Goal: Task Accomplishment & Management: Complete application form

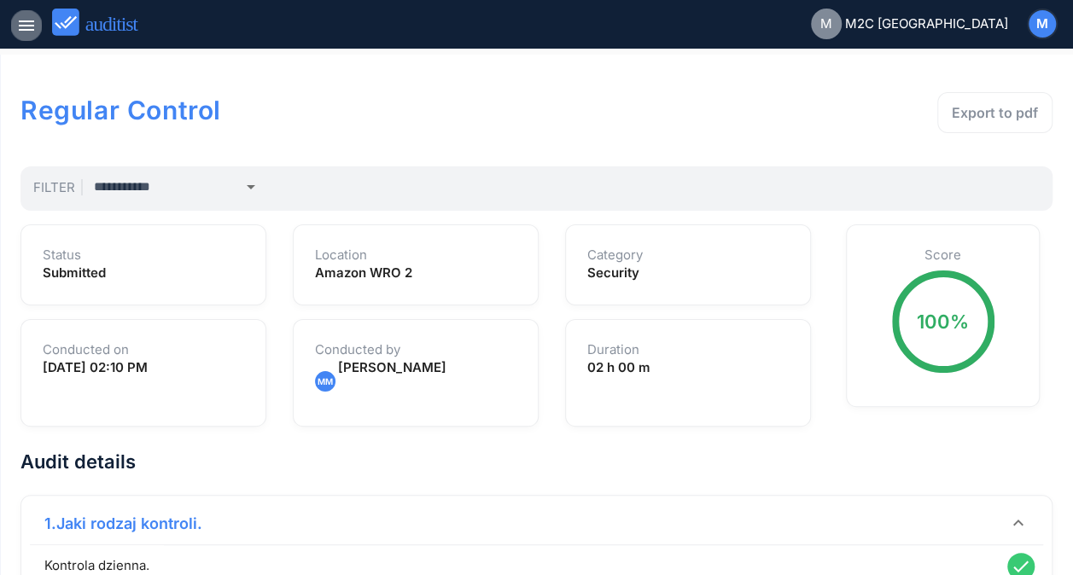
click at [26, 32] on icon "menu" at bounding box center [26, 25] width 20 height 20
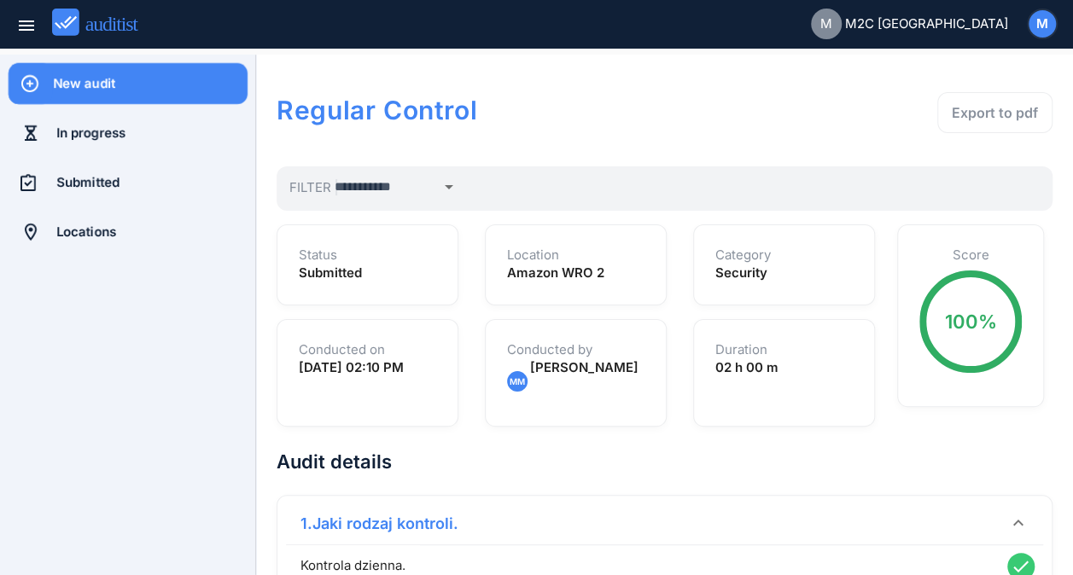
click at [63, 82] on div "New audit" at bounding box center [150, 83] width 195 height 19
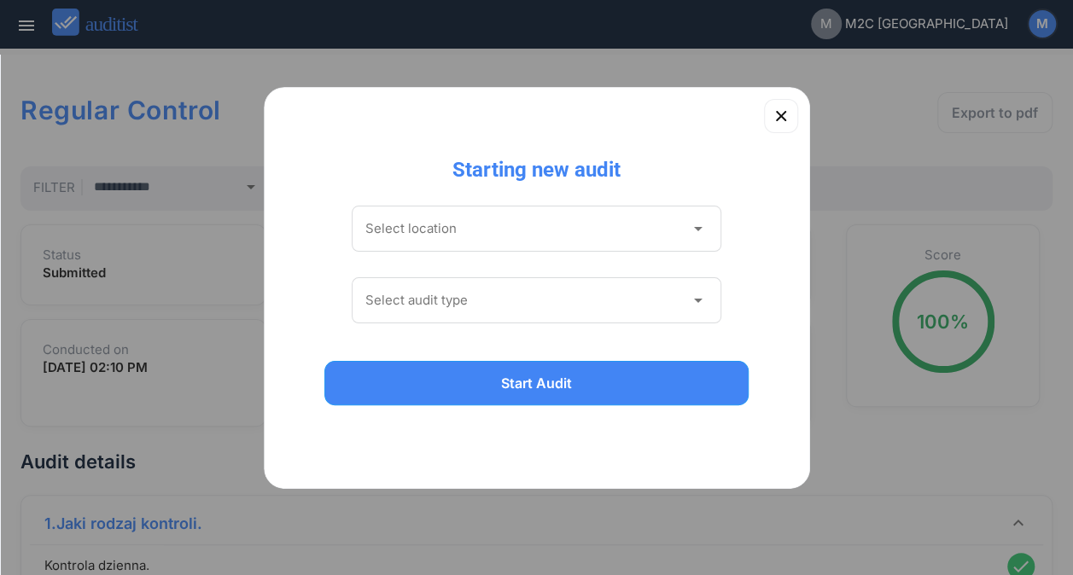
click at [505, 203] on div "Select location arrow_drop_down" at bounding box center [537, 233] width 371 height 72
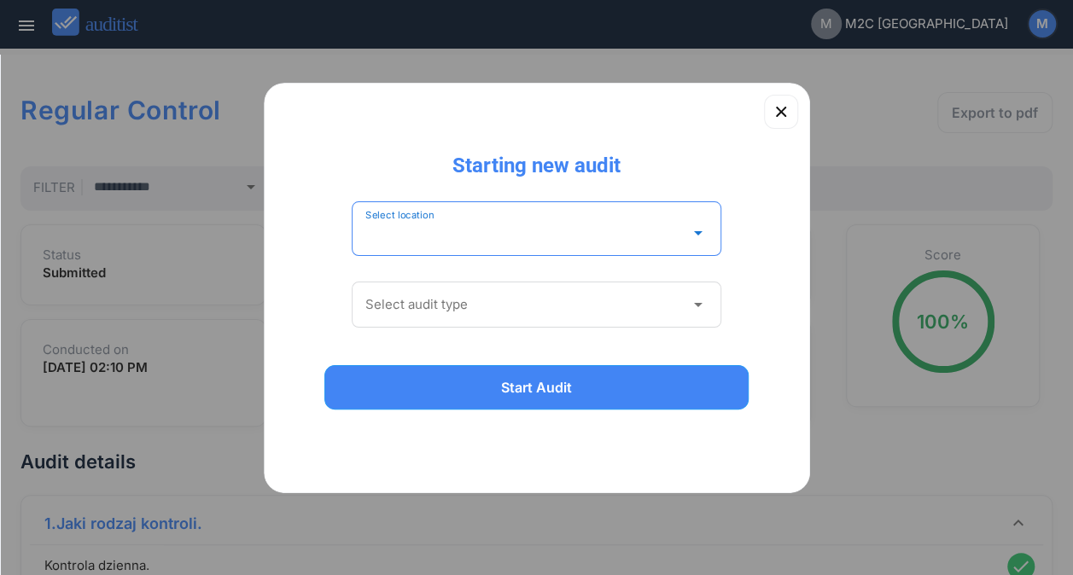
click at [500, 215] on div "Select location arrow_drop_down" at bounding box center [537, 228] width 371 height 55
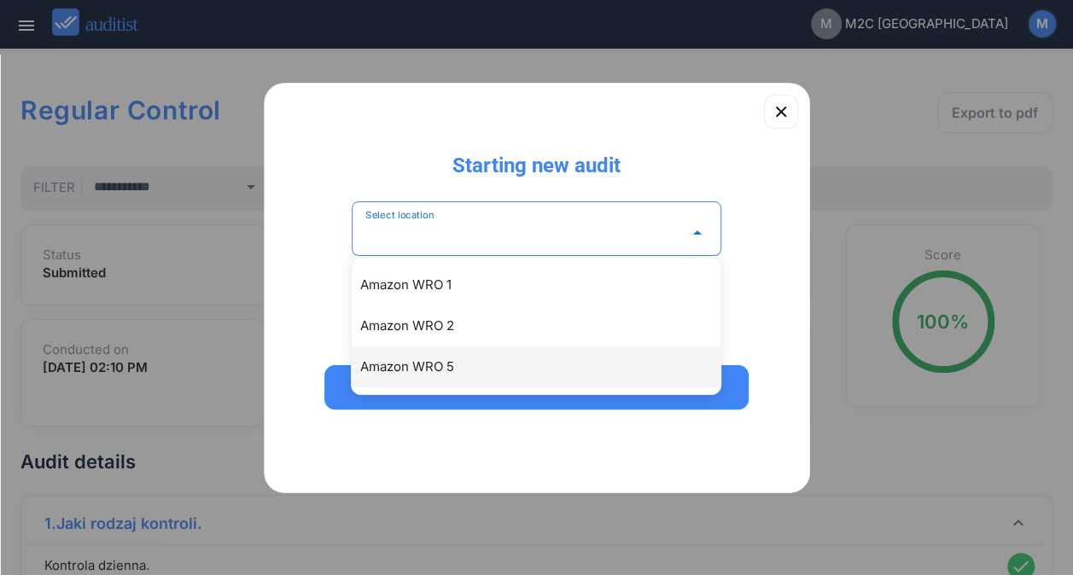
click at [439, 359] on div "Amazon WRO 5" at bounding box center [544, 367] width 369 height 20
type input "**********"
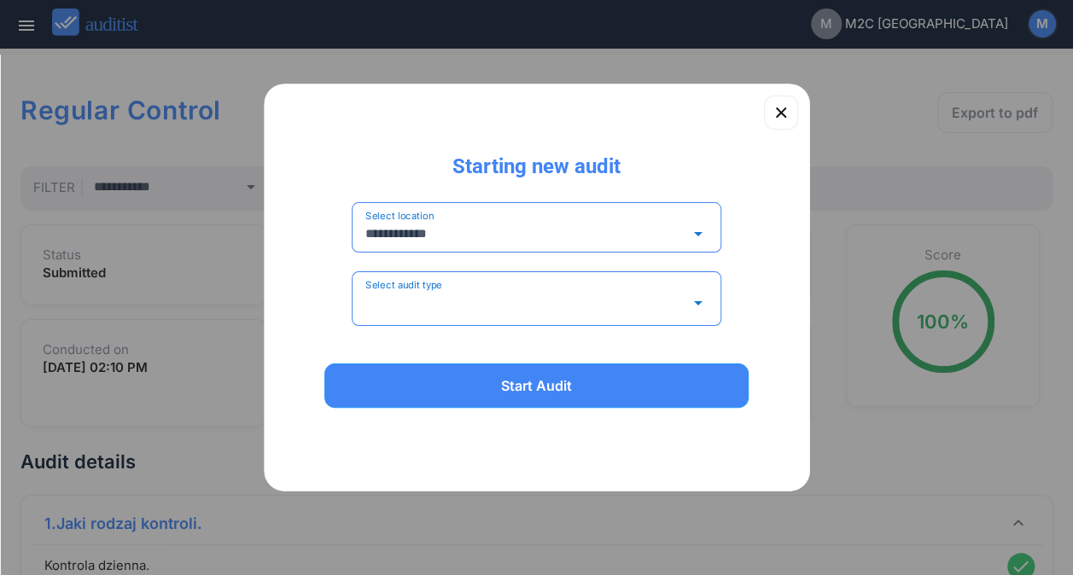
click at [466, 302] on input "Select audit type" at bounding box center [524, 302] width 319 height 27
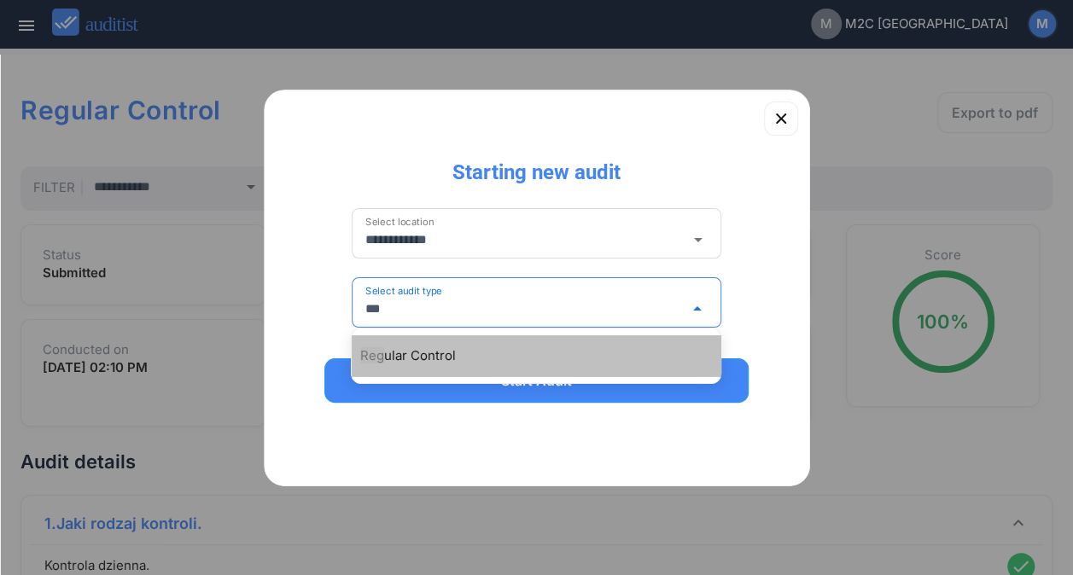
click at [421, 354] on div "Reg ular Control" at bounding box center [544, 356] width 369 height 20
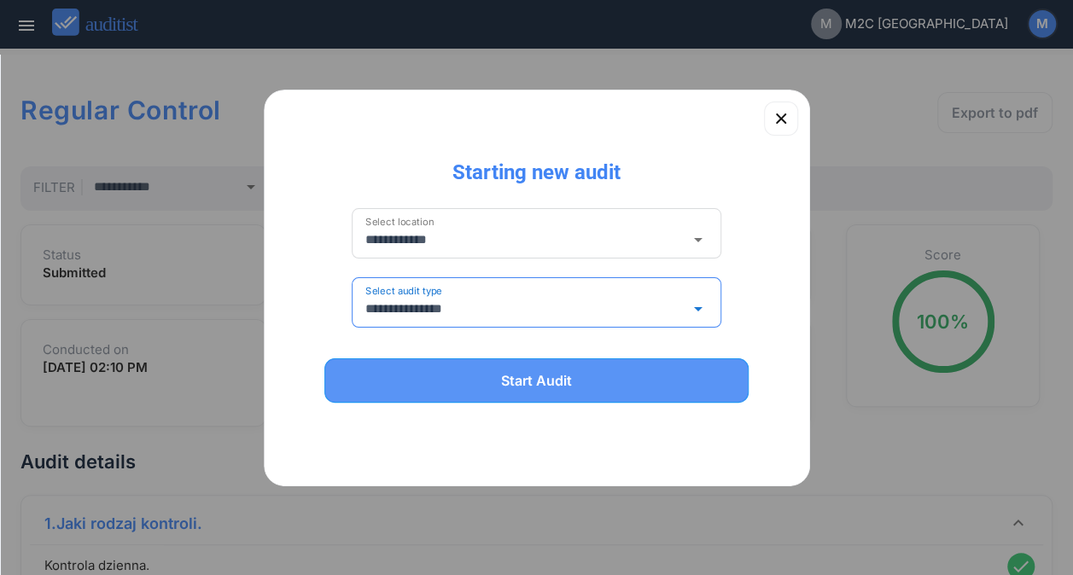
type input "**********"
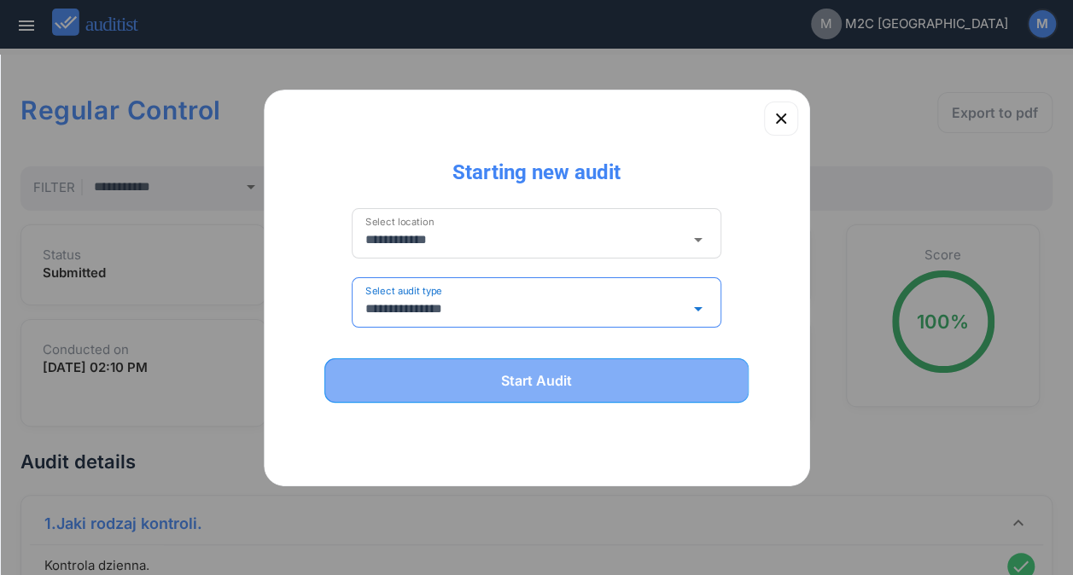
click at [498, 379] on div "Start Audit" at bounding box center [537, 381] width 381 height 20
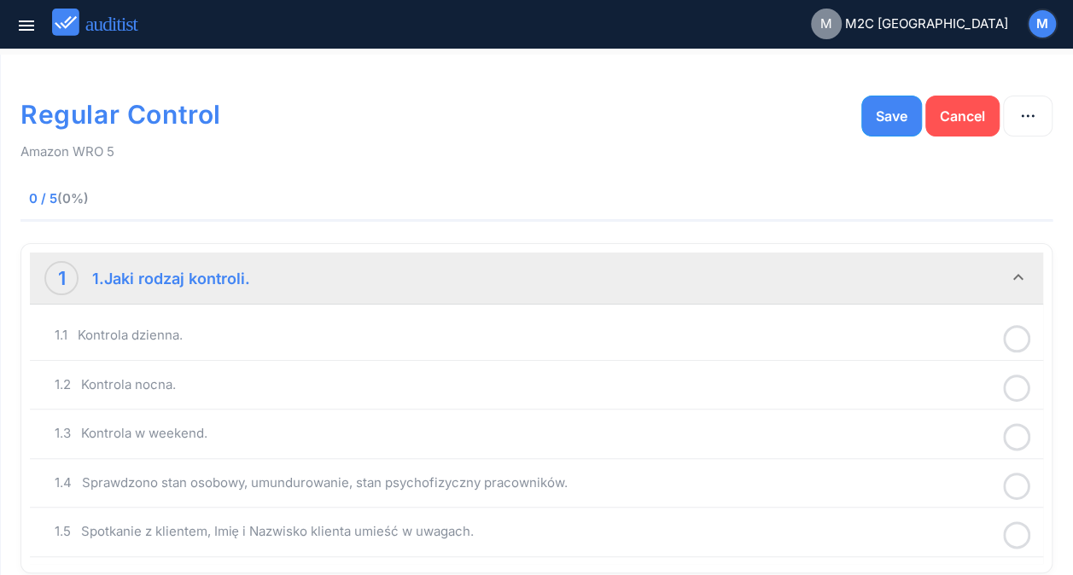
click at [1024, 331] on icon at bounding box center [1016, 339] width 27 height 33
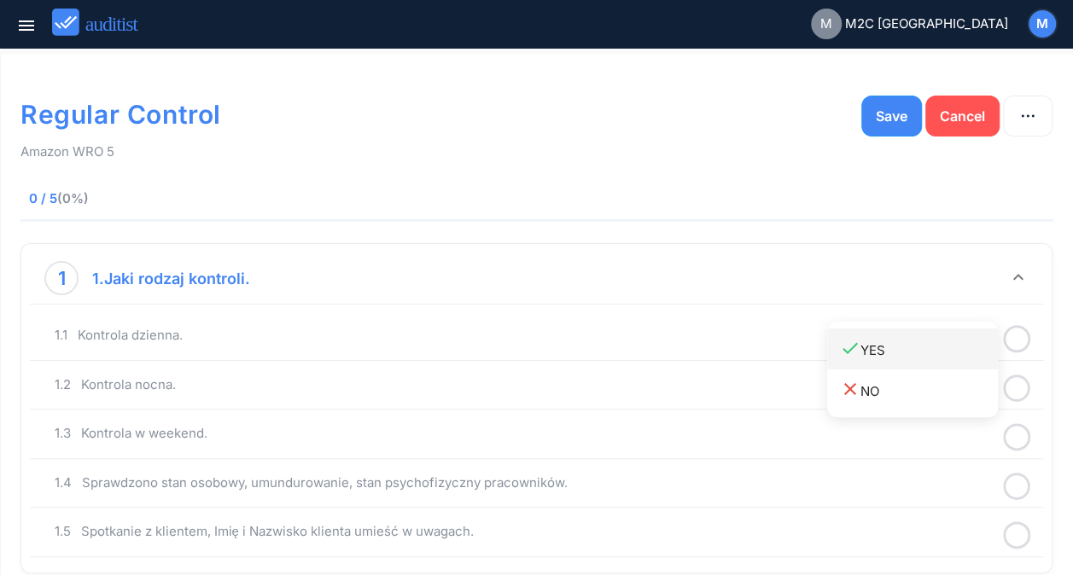
drag, startPoint x: 965, startPoint y: 346, endPoint x: 942, endPoint y: 353, distance: 23.2
click at [942, 353] on div "done YES" at bounding box center [919, 349] width 158 height 23
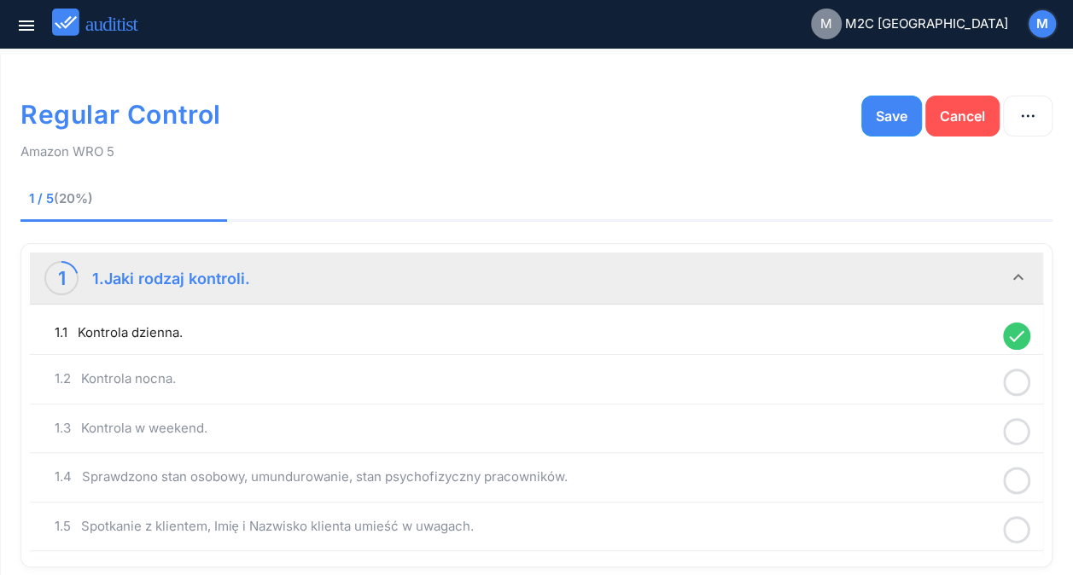
click at [942, 353] on div "1.1 Kontrola dzienna. done" at bounding box center [536, 334] width 1013 height 44
click at [1011, 376] on icon at bounding box center [1016, 382] width 27 height 33
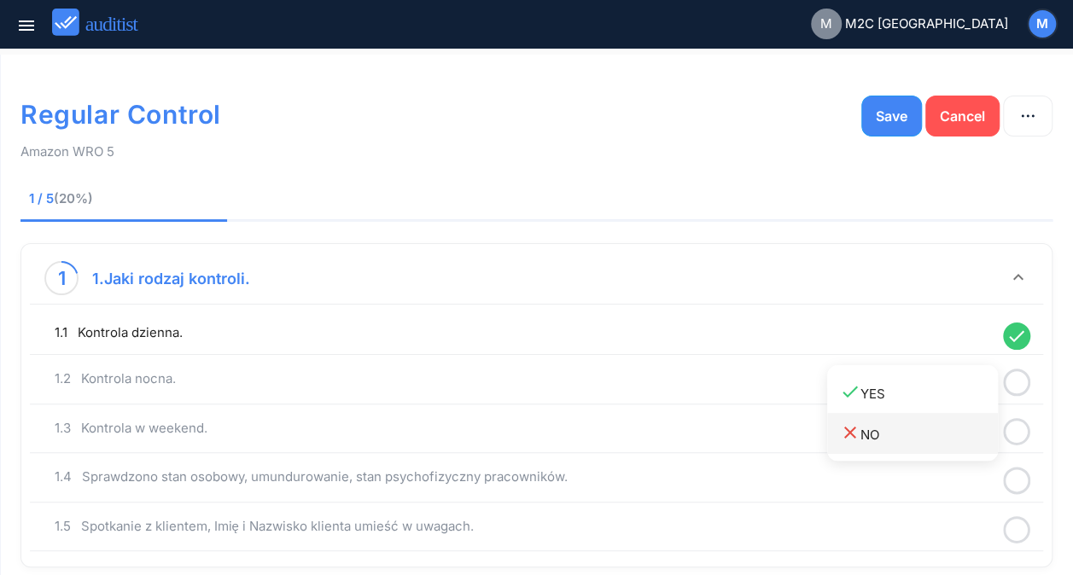
click at [866, 426] on div "close NO" at bounding box center [919, 434] width 158 height 23
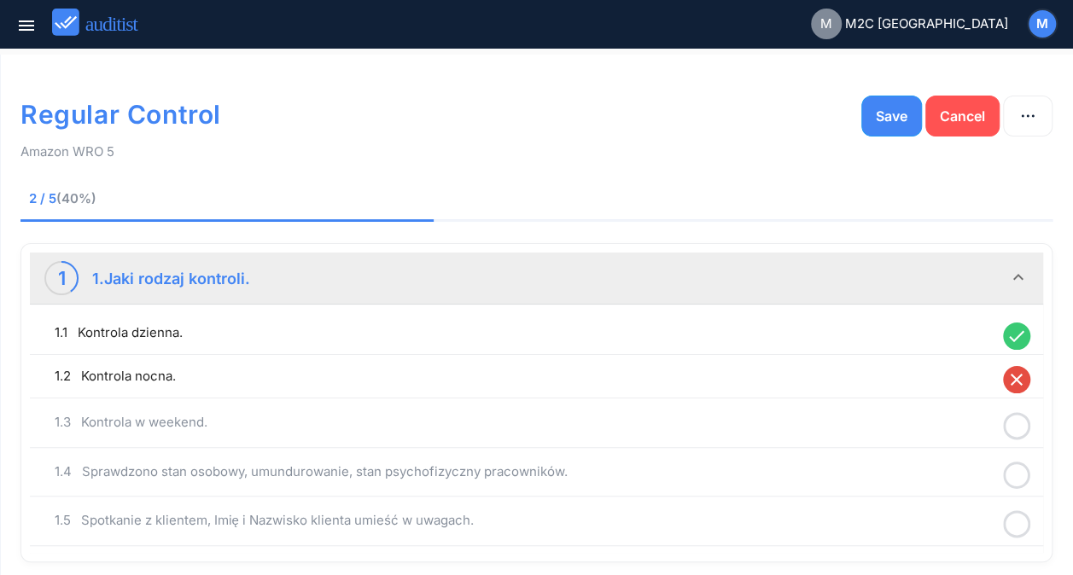
click at [1017, 427] on icon at bounding box center [1016, 426] width 27 height 33
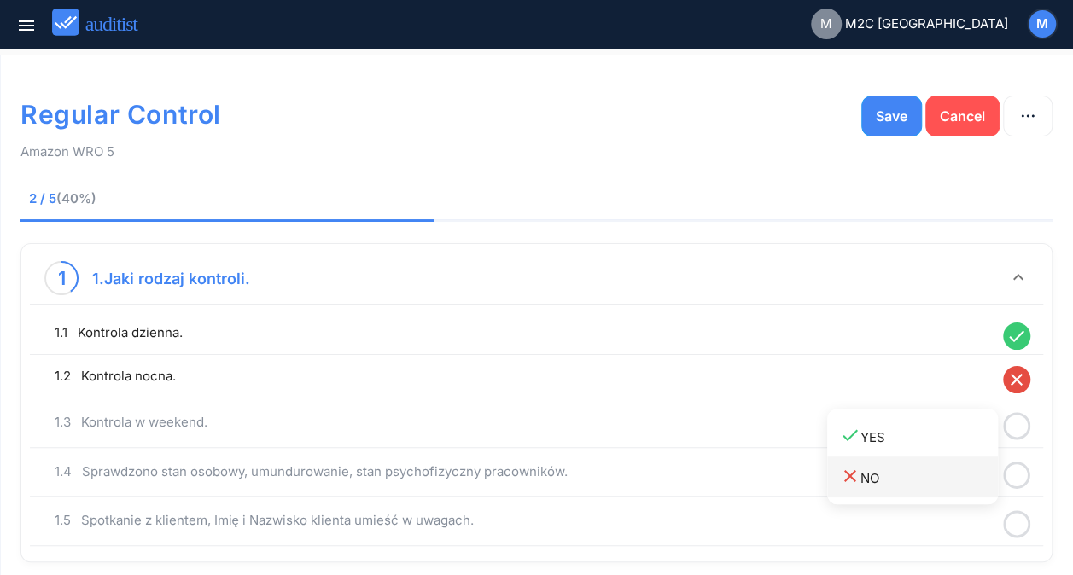
click at [853, 473] on icon "close" at bounding box center [850, 476] width 20 height 20
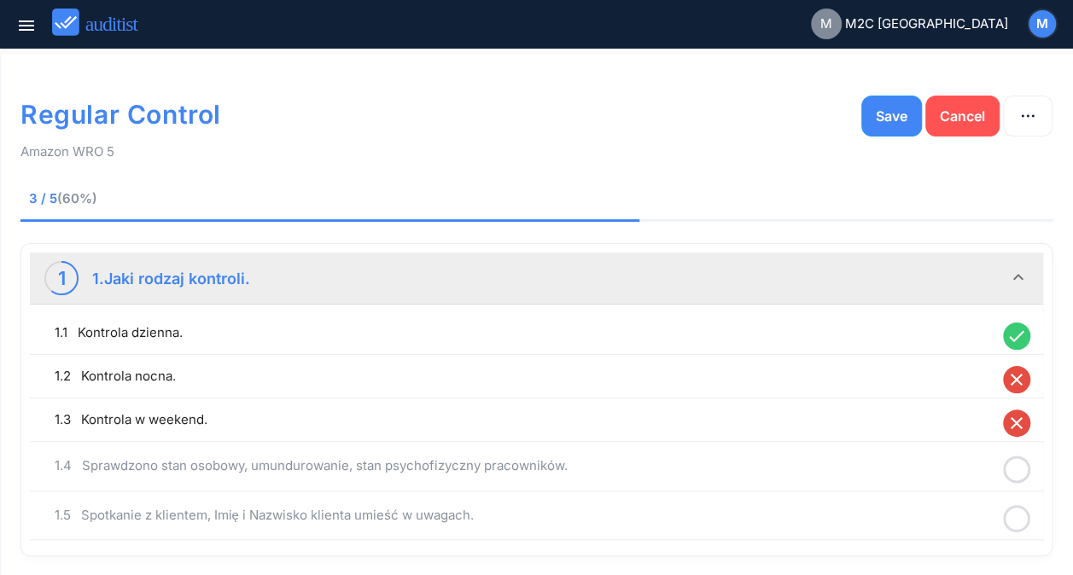
click at [1006, 459] on icon at bounding box center [1016, 469] width 27 height 33
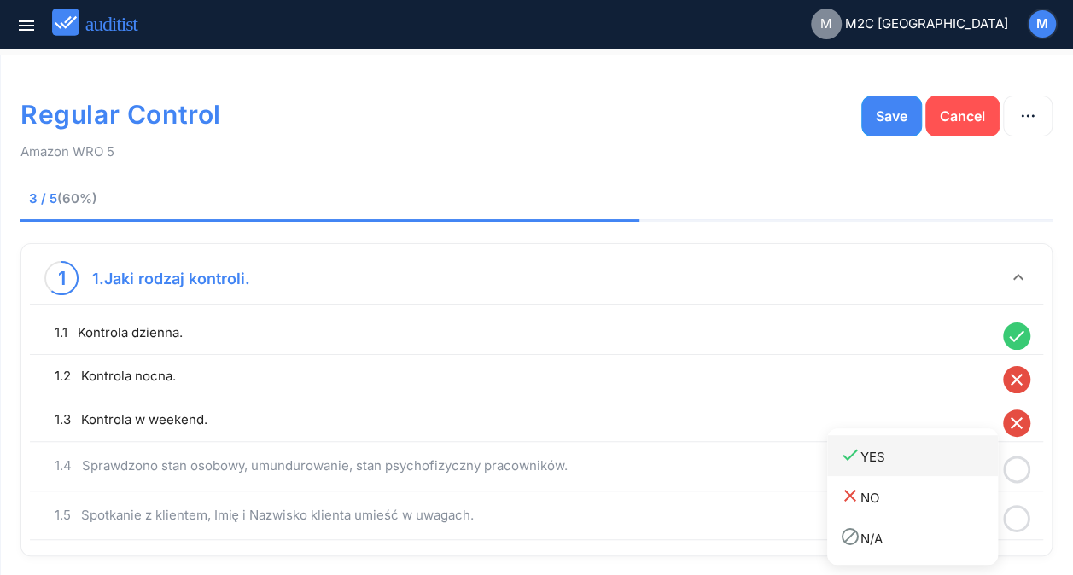
click at [903, 464] on div "done YES" at bounding box center [919, 456] width 158 height 23
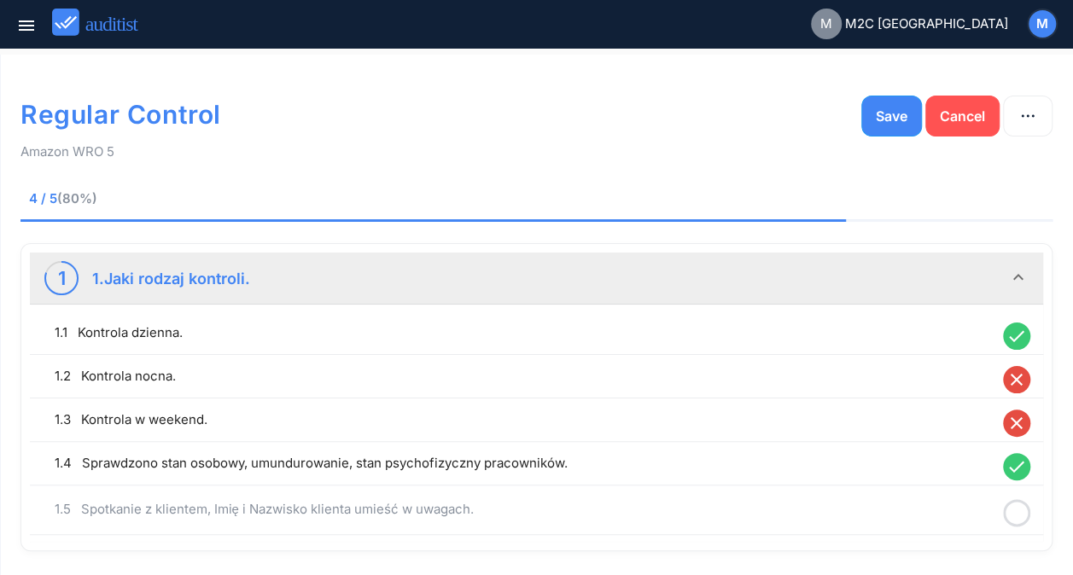
click at [1021, 511] on icon at bounding box center [1016, 513] width 27 height 33
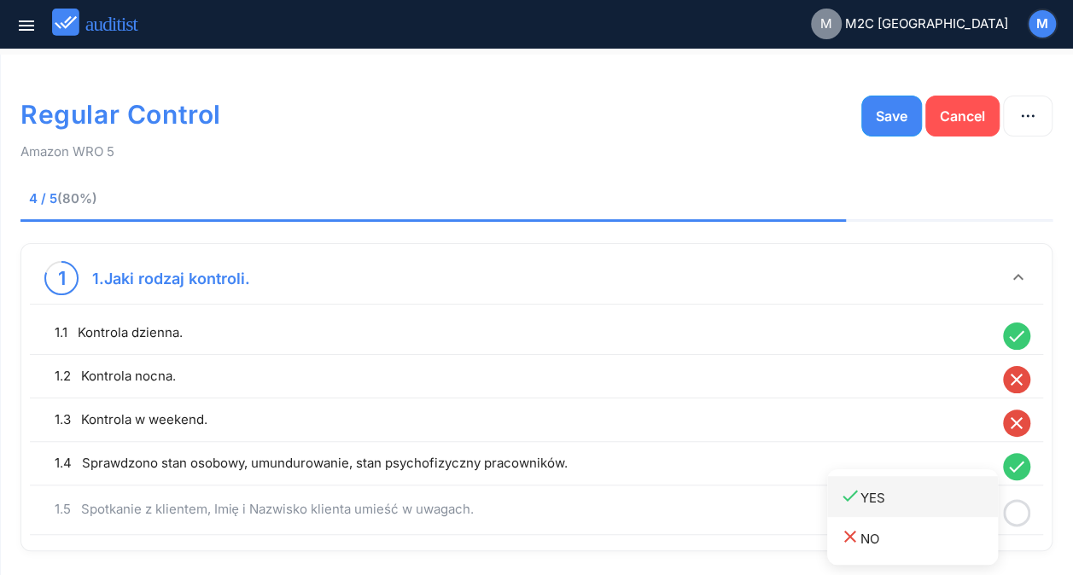
click at [862, 499] on div "done YES" at bounding box center [919, 497] width 158 height 23
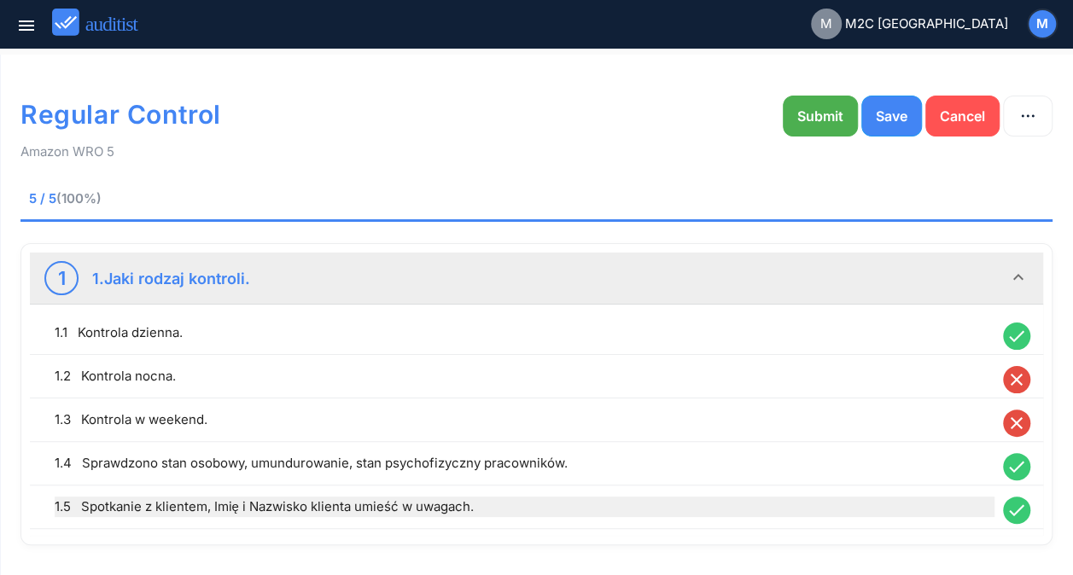
click at [290, 510] on div "1.5 Spotkanie z klientem, Imię i Nazwisko klienta umieść w uwagach." at bounding box center [525, 507] width 940 height 20
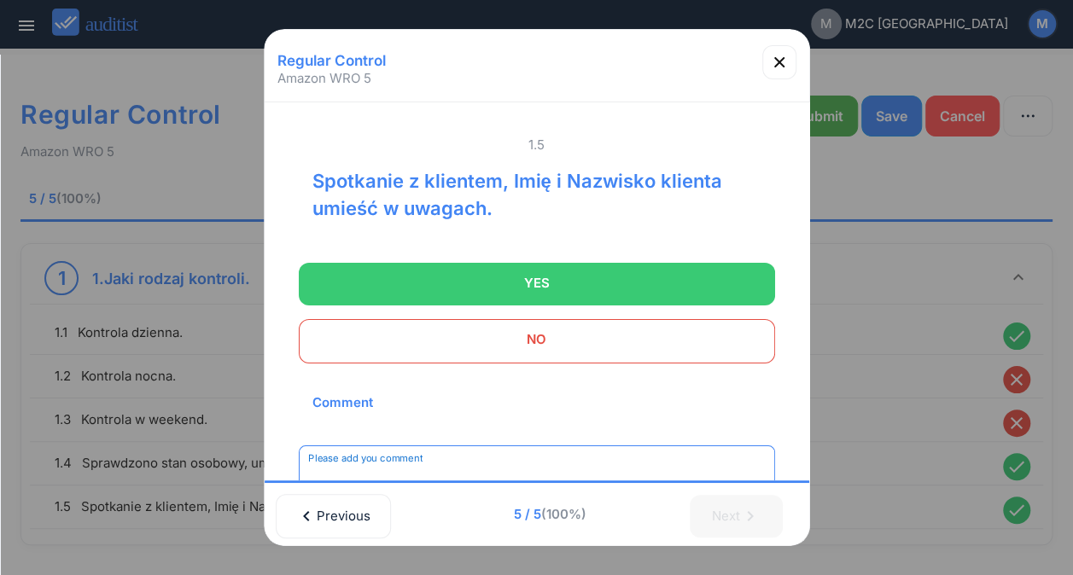
click at [420, 468] on textarea "Please add you comment" at bounding box center [537, 482] width 458 height 28
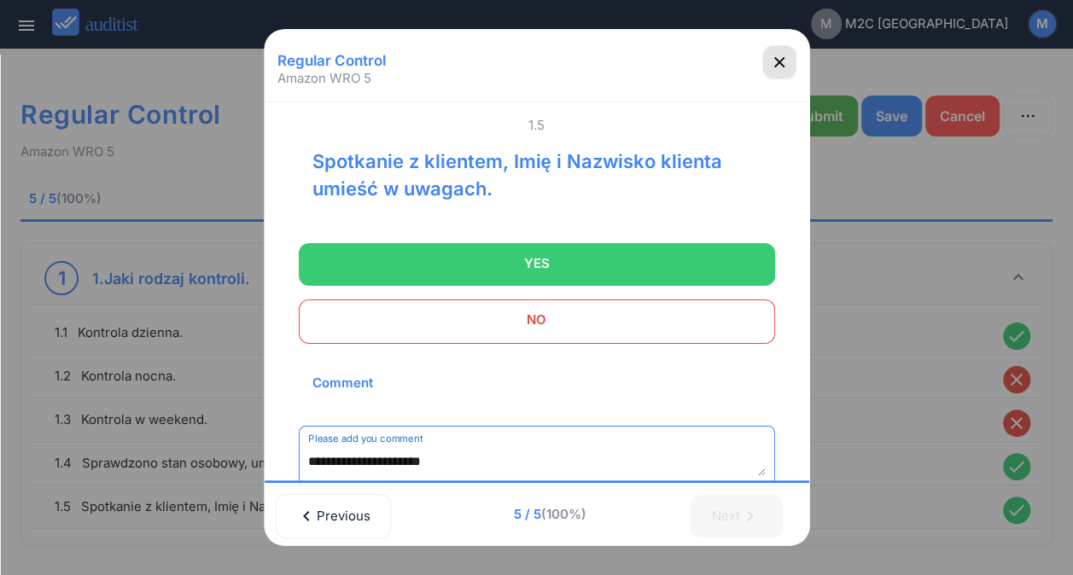
type textarea "**********"
click at [773, 67] on icon "button" at bounding box center [779, 62] width 20 height 20
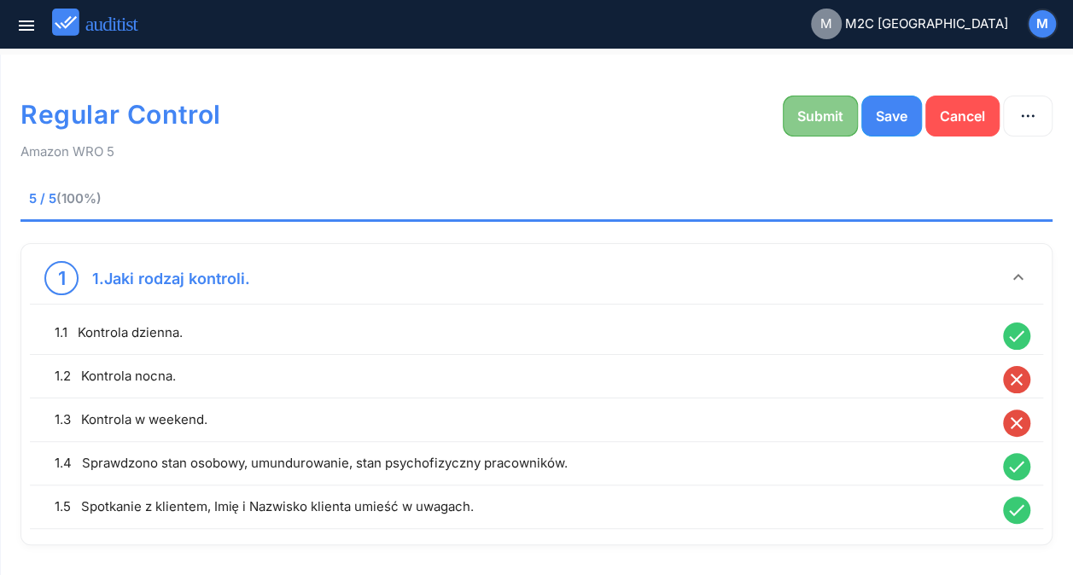
click at [799, 111] on div "Submit" at bounding box center [820, 116] width 46 height 20
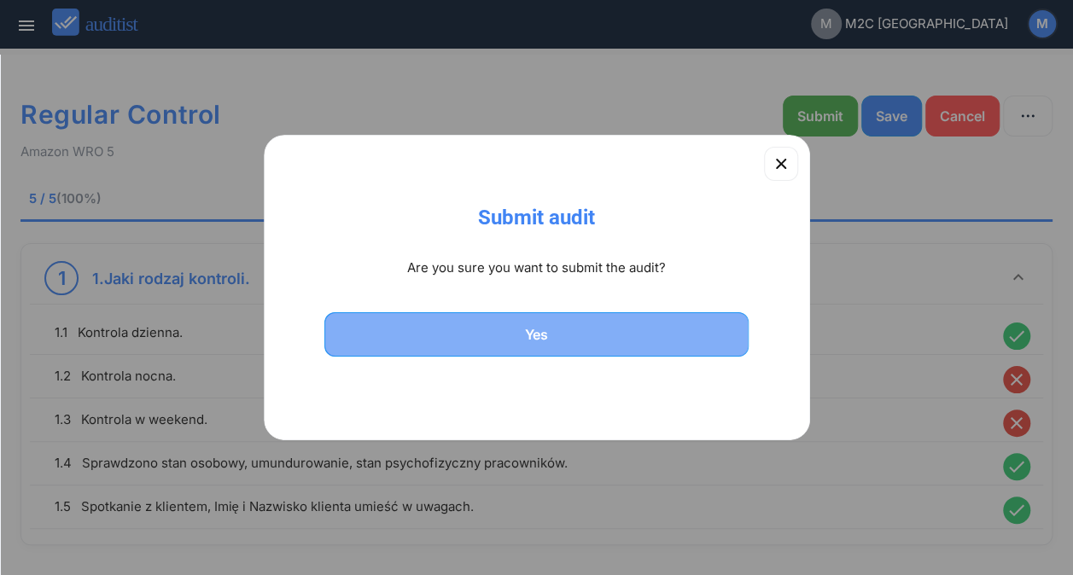
click at [612, 333] on div "Yes" at bounding box center [537, 334] width 381 height 20
